Goal: Download file/media

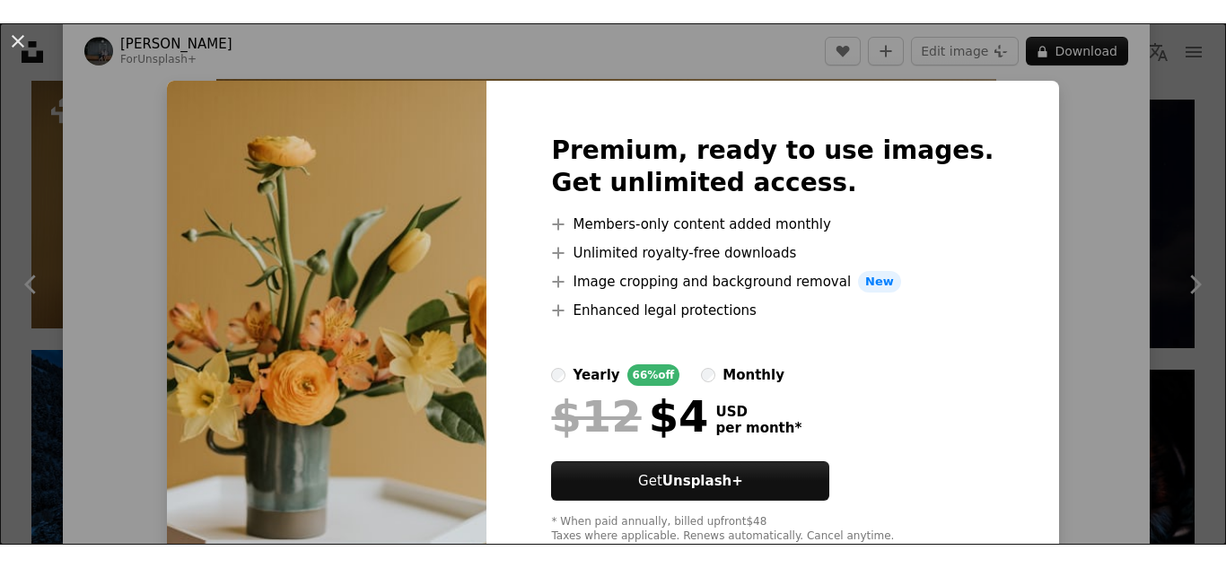
scroll to position [55, 0]
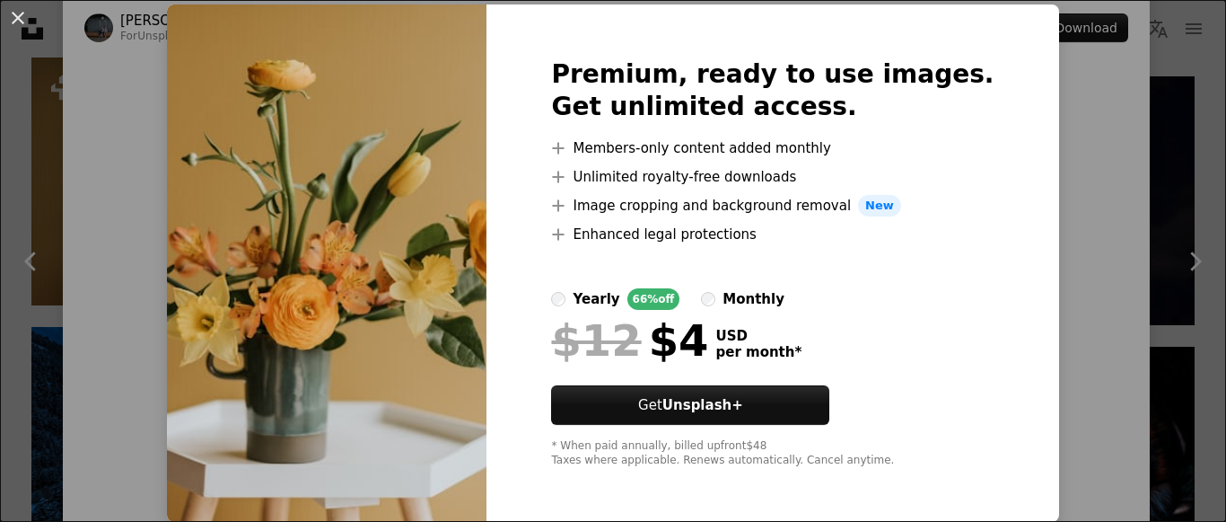
click at [364, 215] on img at bounding box center [327, 262] width 320 height 517
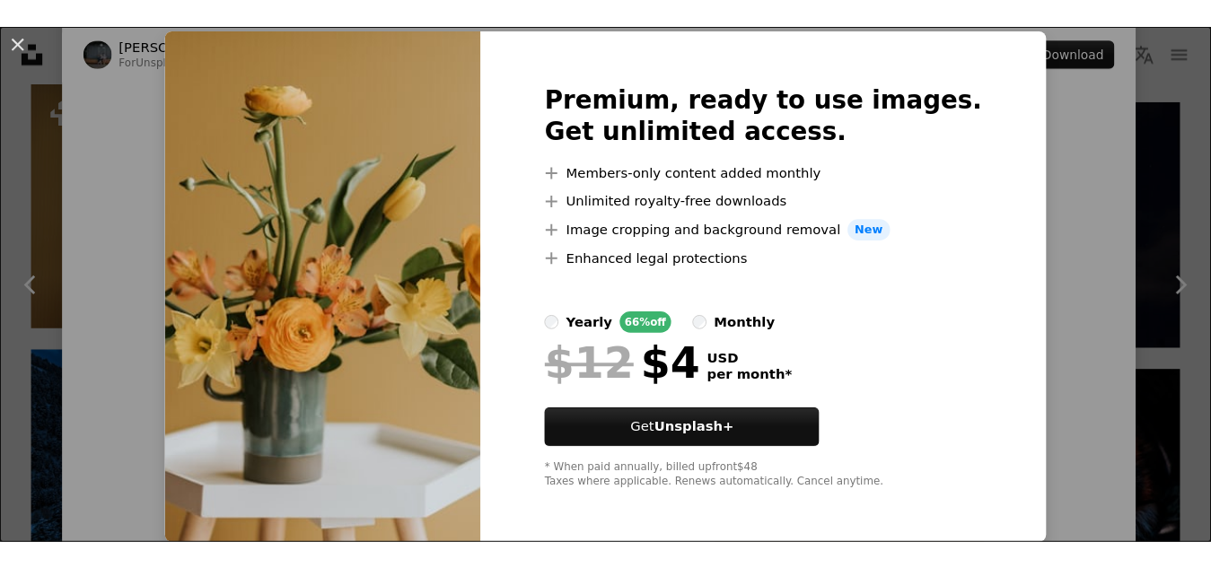
scroll to position [8, 0]
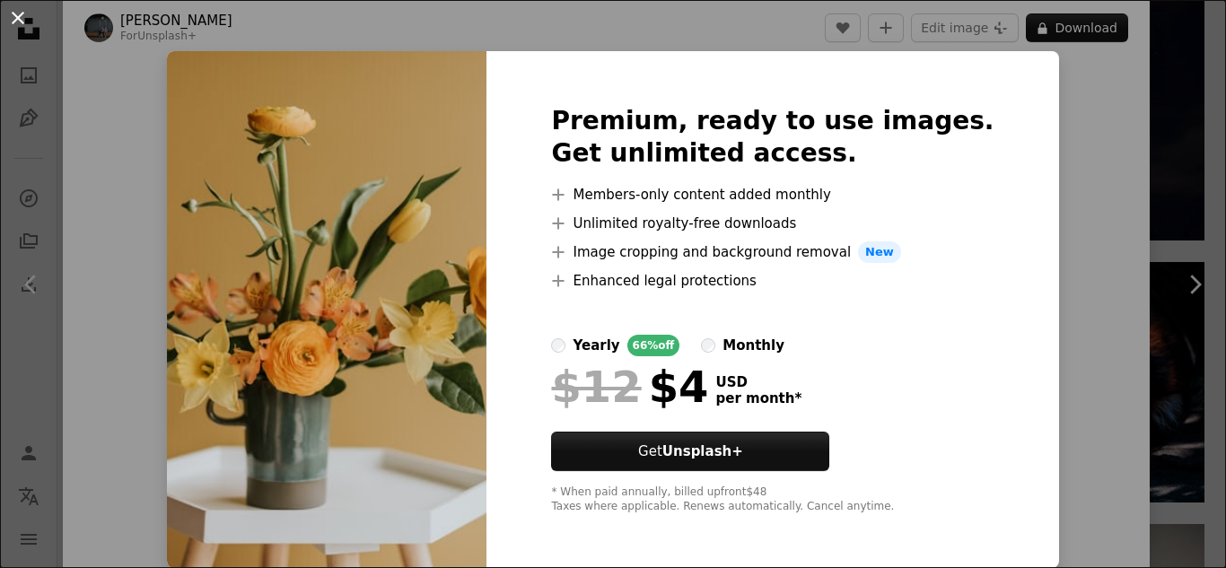
click at [15, 22] on button "An X shape" at bounding box center [18, 18] width 22 height 22
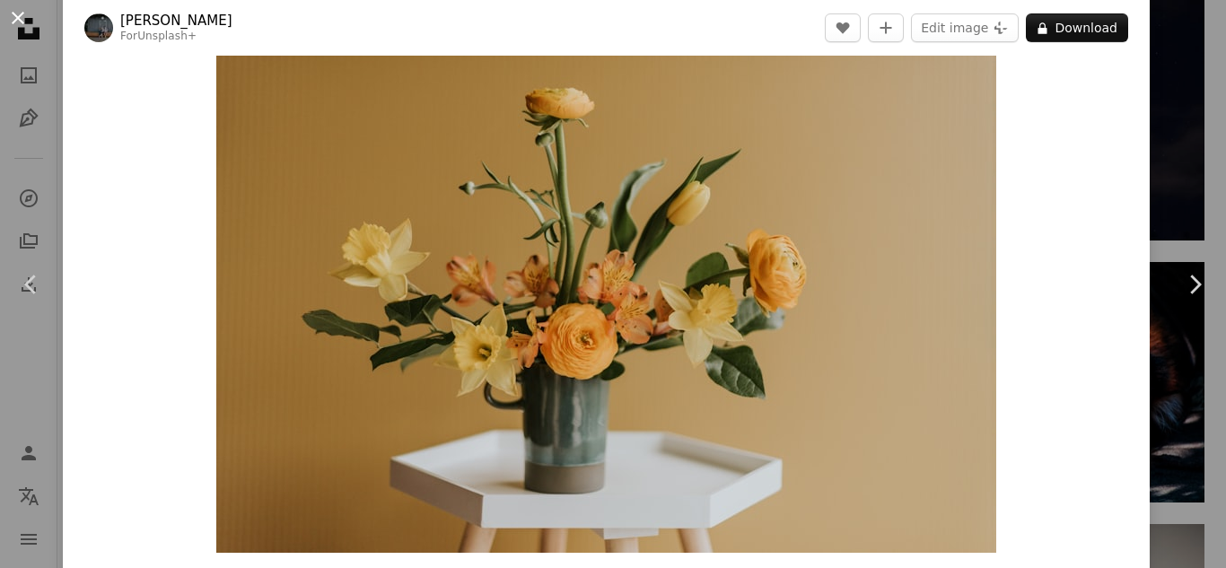
click at [15, 13] on button "An X shape" at bounding box center [18, 18] width 22 height 22
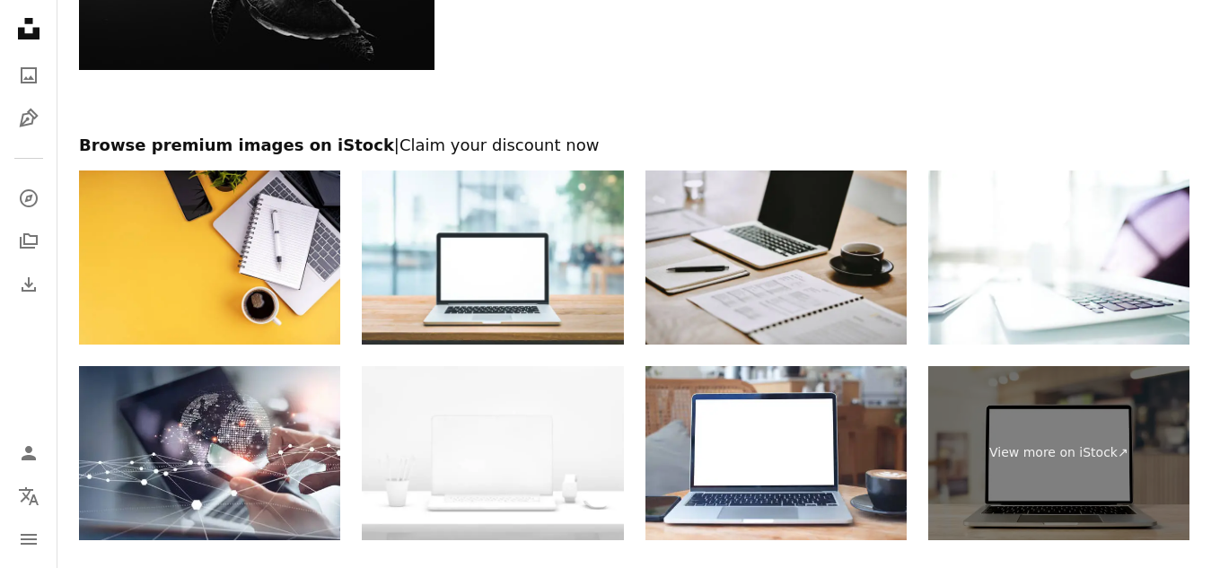
scroll to position [2353, 0]
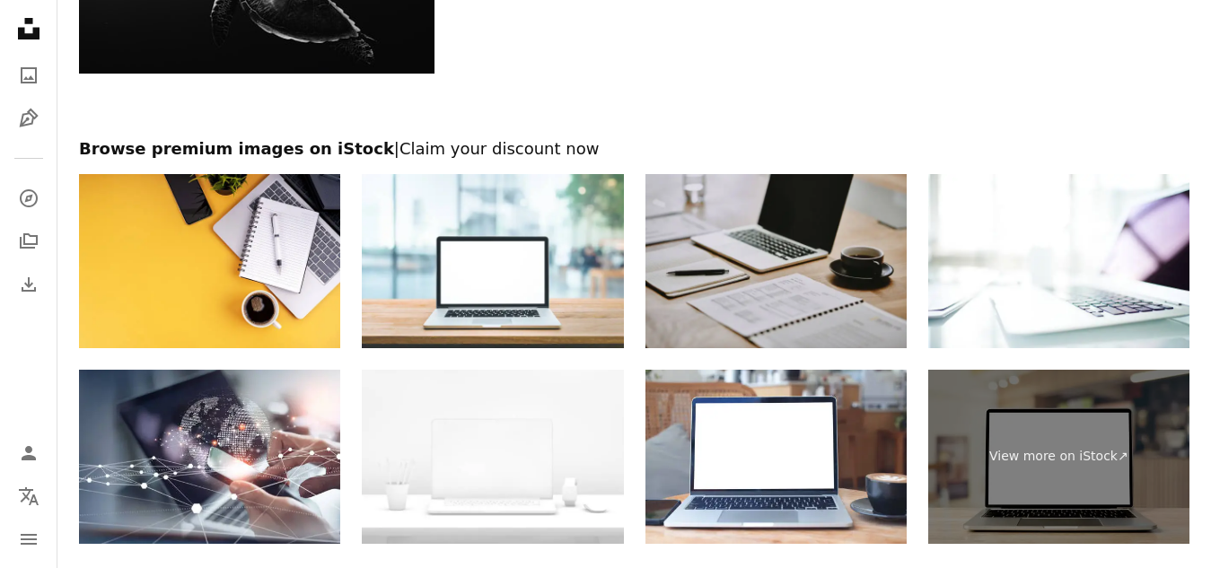
click at [811, 231] on img at bounding box center [776, 261] width 261 height 174
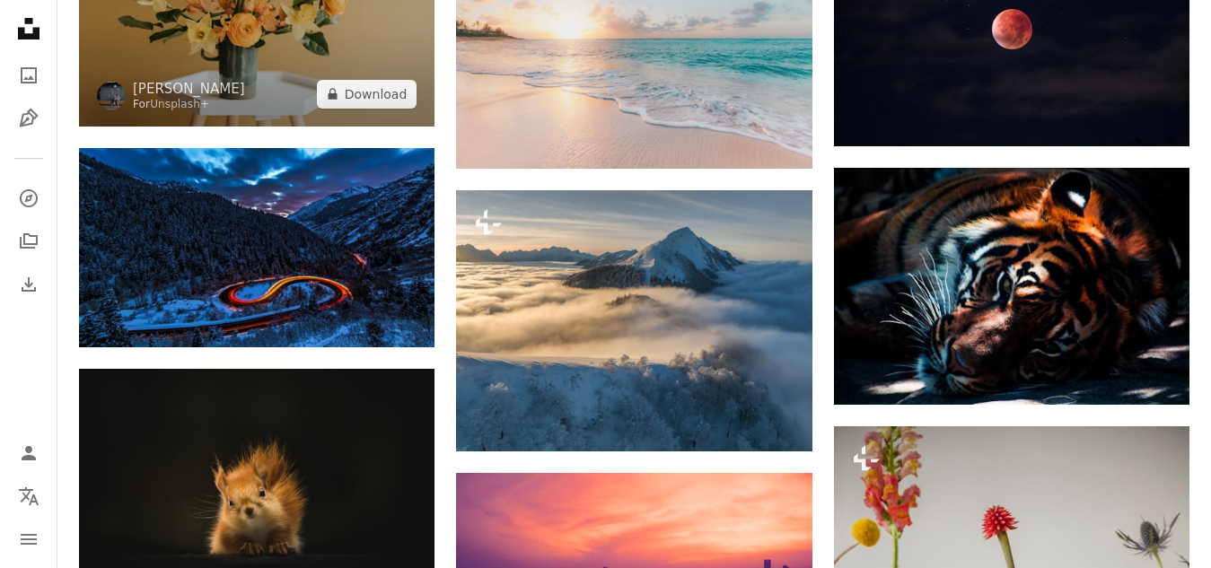
scroll to position [1301, 0]
